Goal: Find specific page/section: Find specific page/section

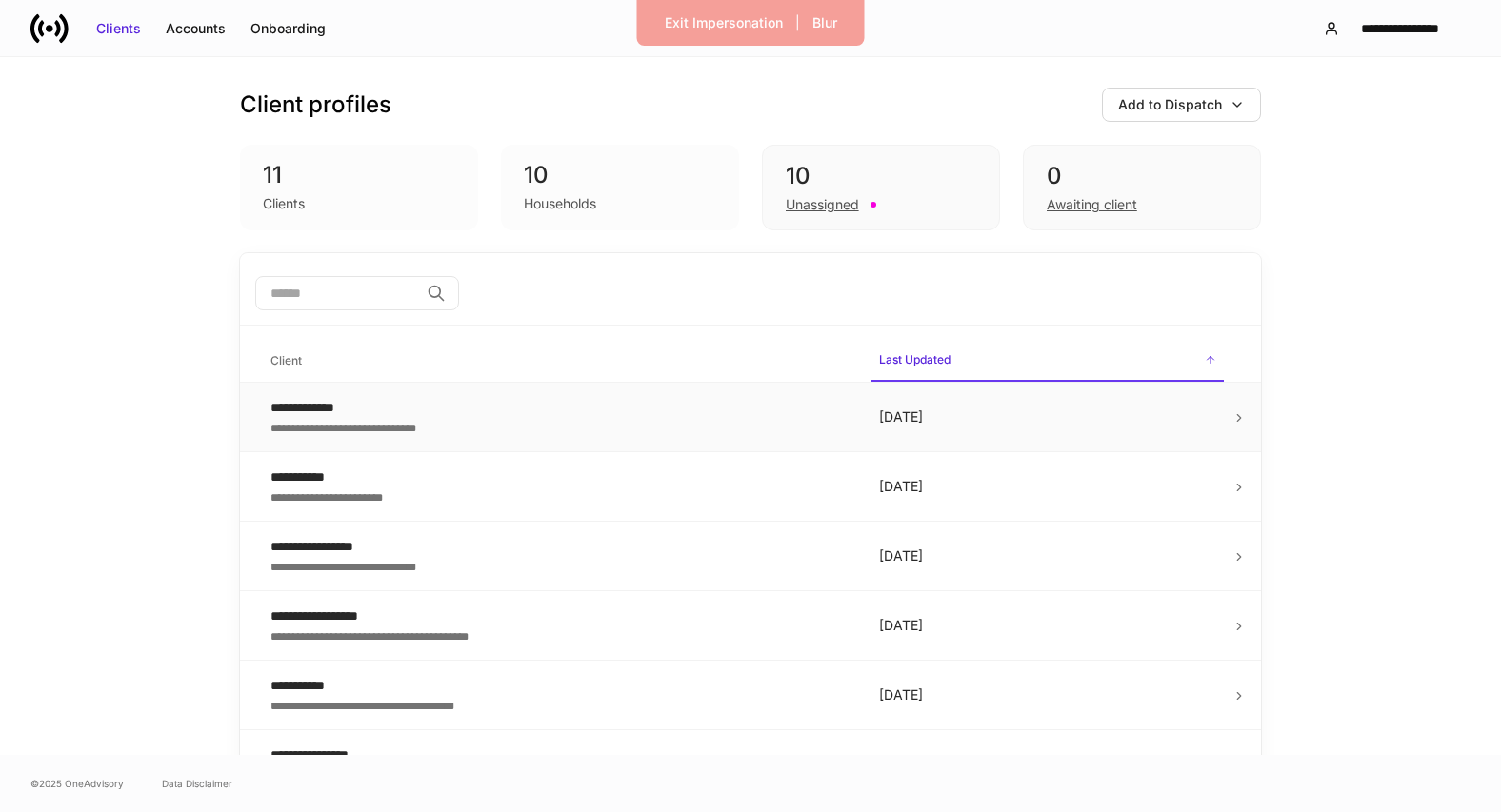
click at [428, 412] on div "**********" at bounding box center [559, 408] width 578 height 19
click at [739, 17] on div "Exit Impersonation" at bounding box center [723, 23] width 118 height 19
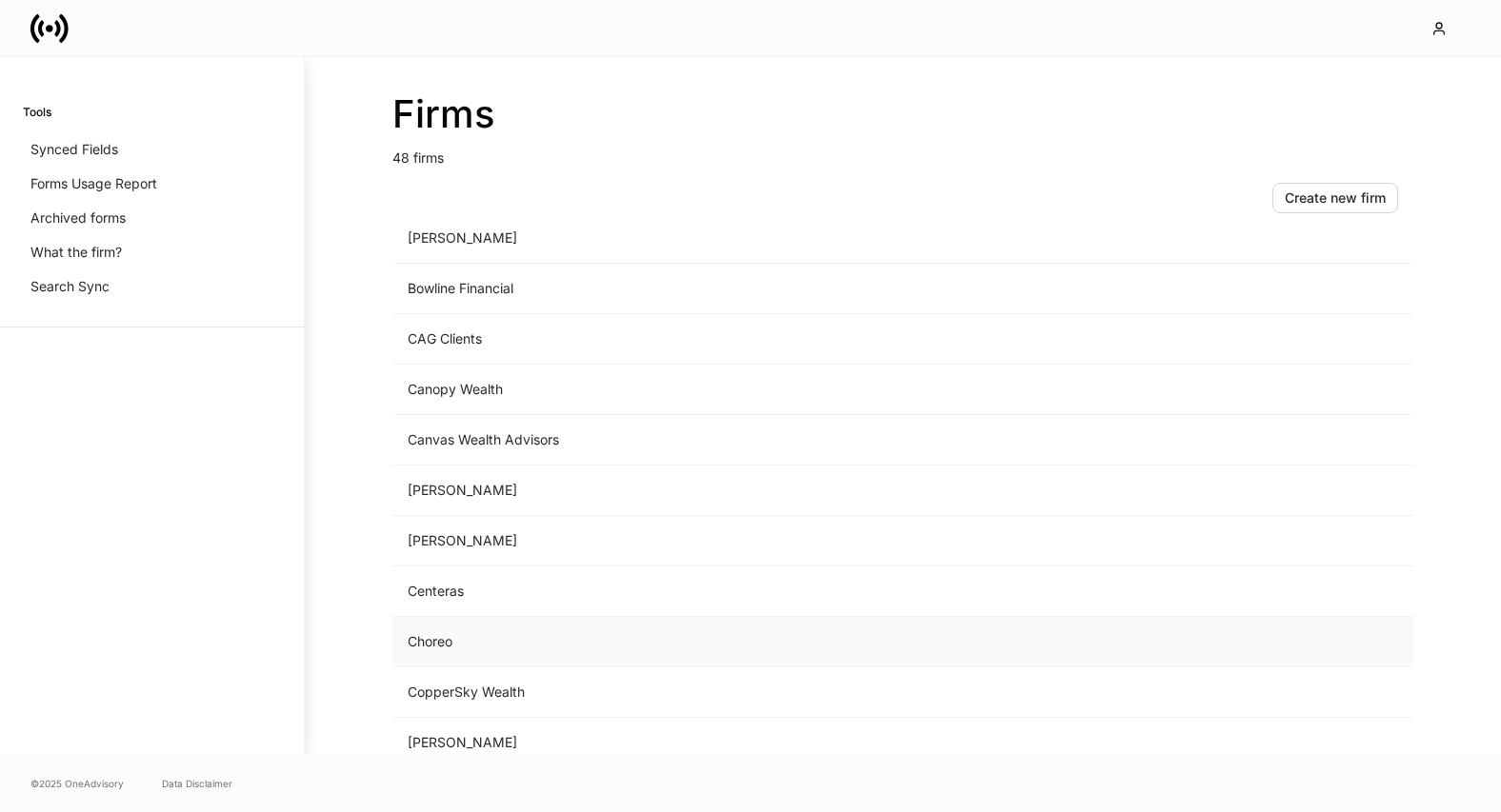
scroll to position [376, 0]
click at [479, 652] on td "Choreo" at bounding box center [745, 642] width 705 height 51
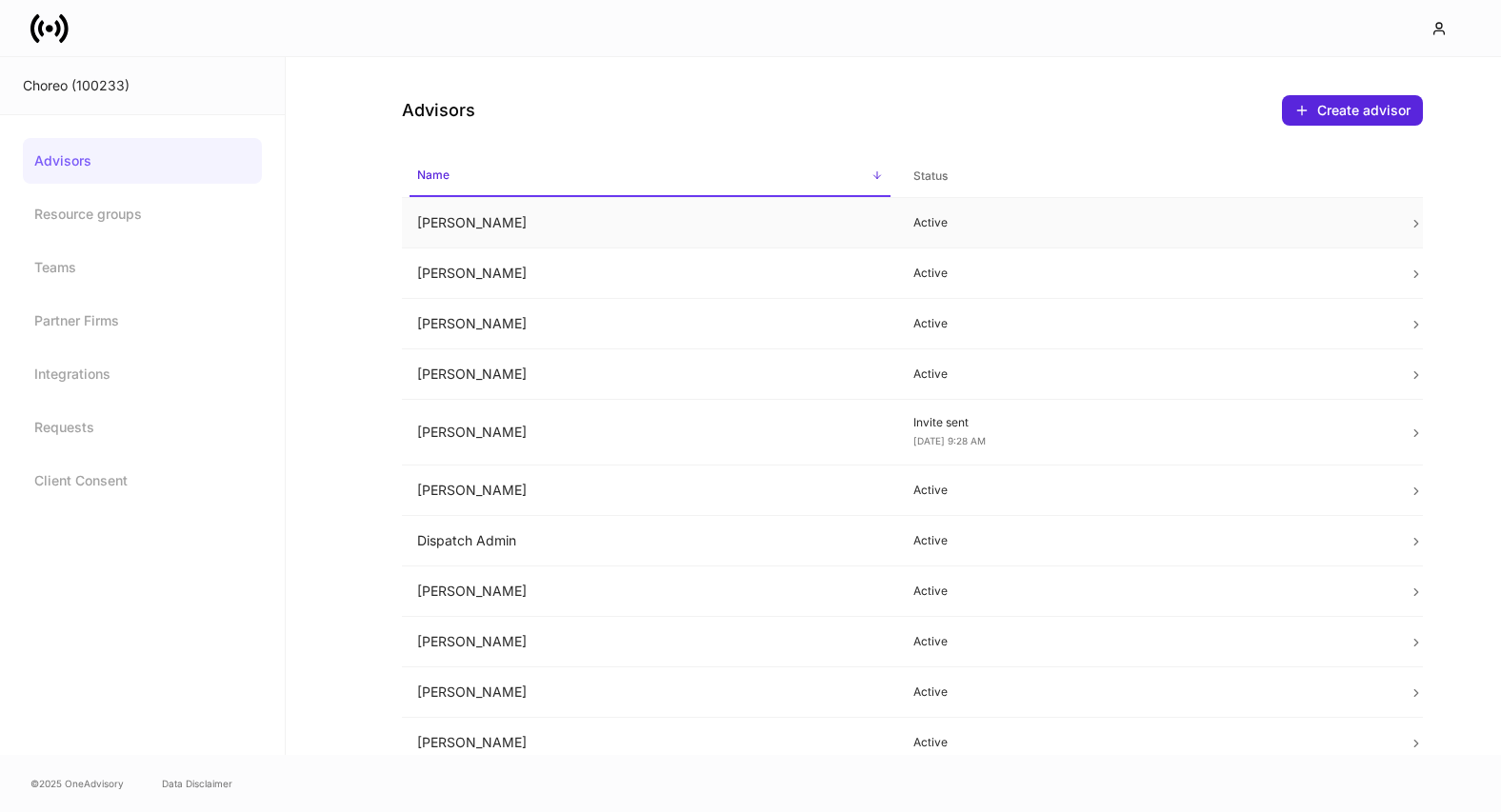
click at [816, 219] on td "[PERSON_NAME]" at bounding box center [650, 223] width 496 height 51
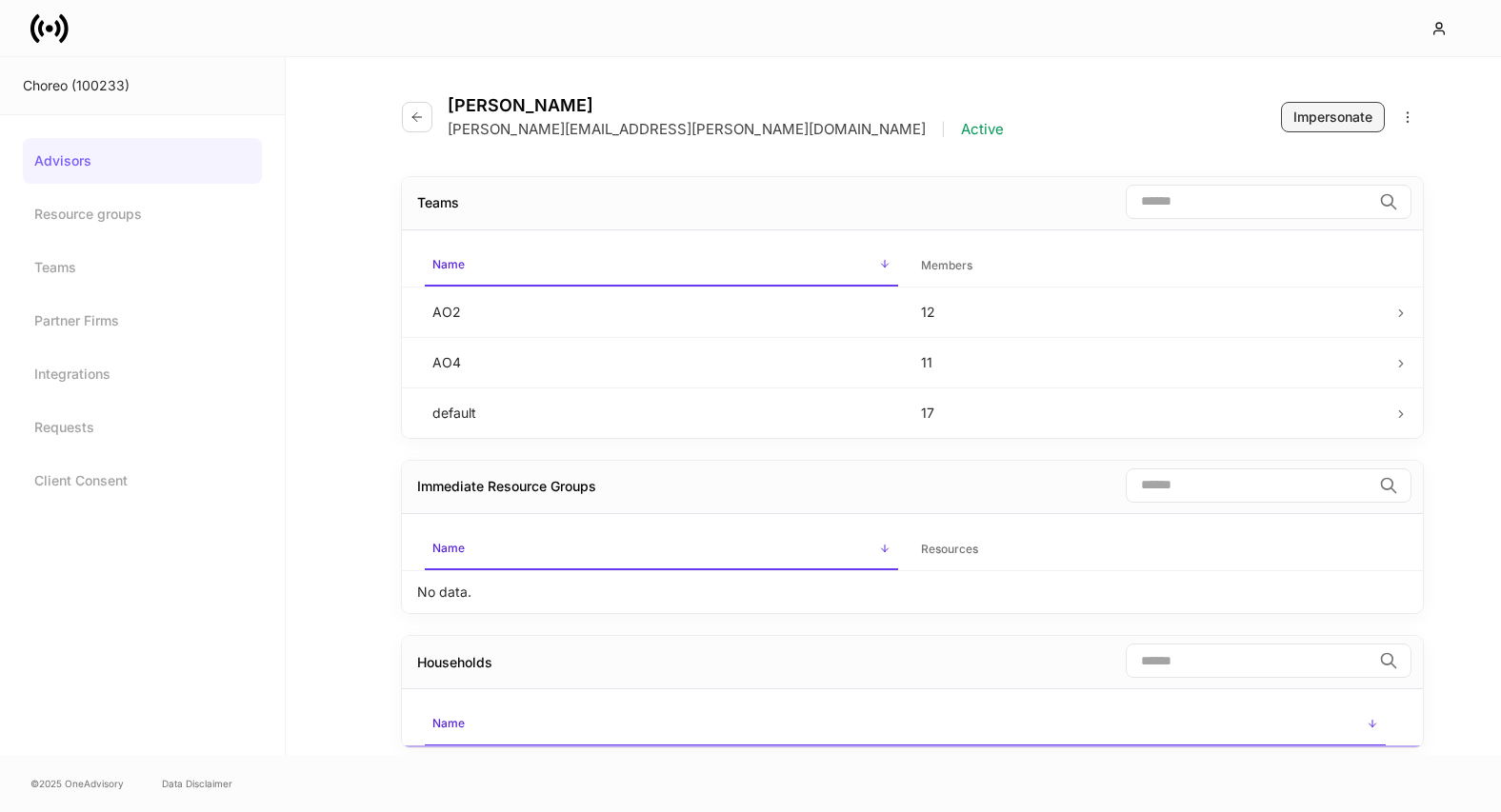
click at [1306, 125] on div "Impersonate" at bounding box center [1332, 117] width 79 height 19
